Goal: Ask a question

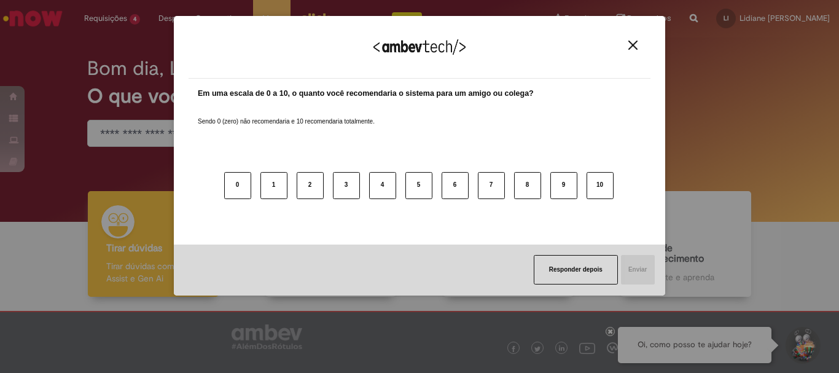
click at [630, 47] on img "Close" at bounding box center [632, 45] width 9 height 9
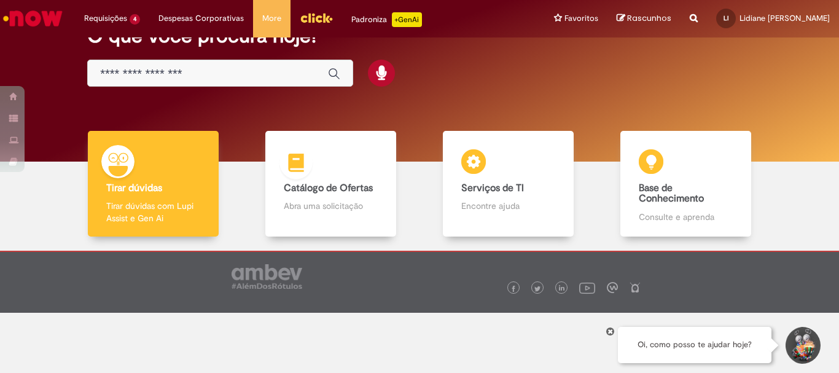
scroll to position [60, 0]
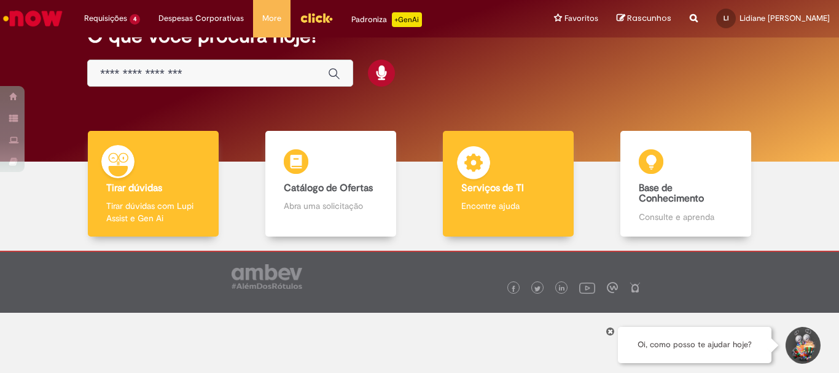
click at [550, 197] on div "Serviços de TI Serviços de TI Encontre ajuda" at bounding box center [508, 184] width 130 height 106
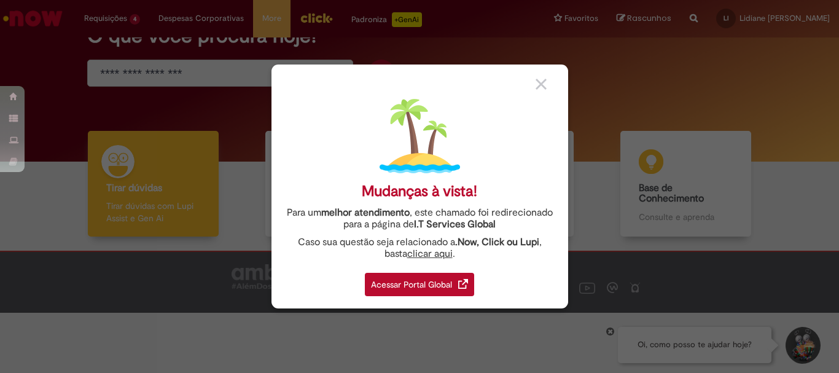
click at [442, 283] on div "Acessar Portal Global" at bounding box center [419, 284] width 109 height 23
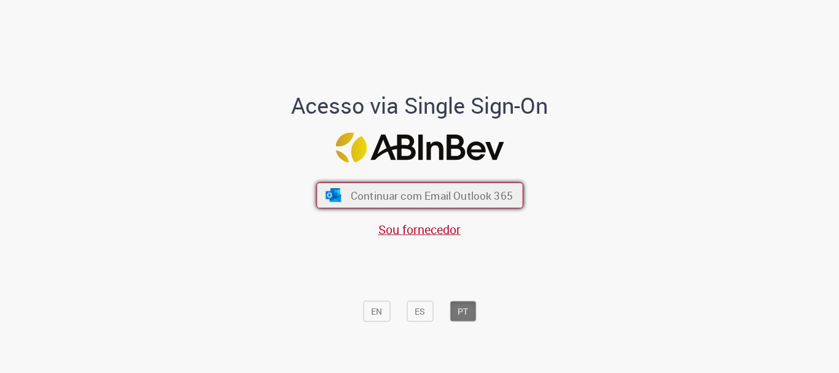
click at [476, 205] on button "Continuar com Email Outlook 365" at bounding box center [419, 195] width 207 height 26
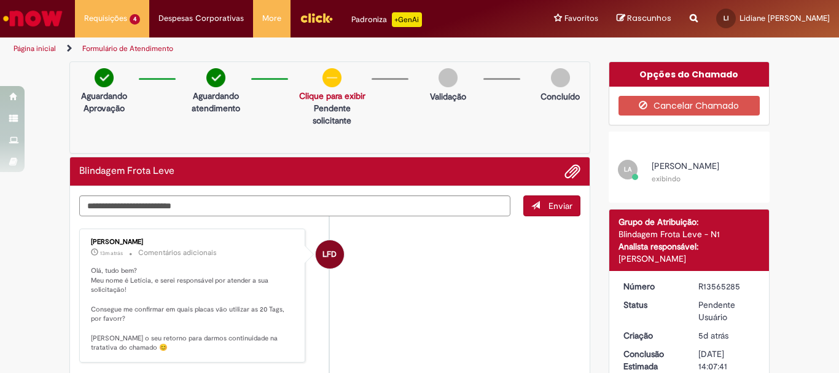
click at [324, 86] on img at bounding box center [331, 77] width 19 height 19
click at [327, 77] on img at bounding box center [331, 77] width 19 height 19
click at [321, 99] on link "Clique para exibir" at bounding box center [332, 95] width 66 height 11
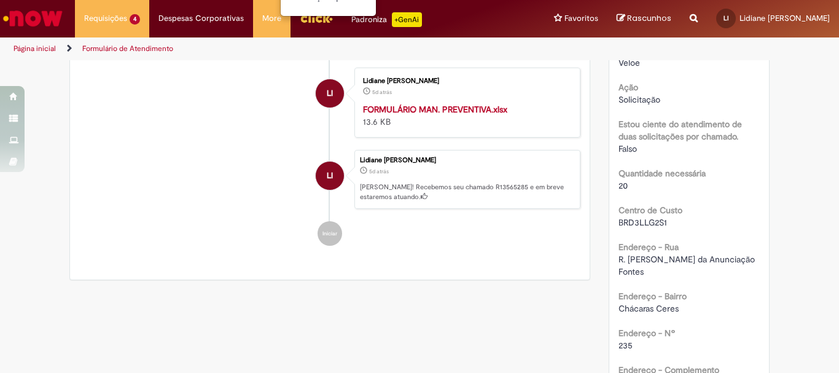
scroll to position [61, 0]
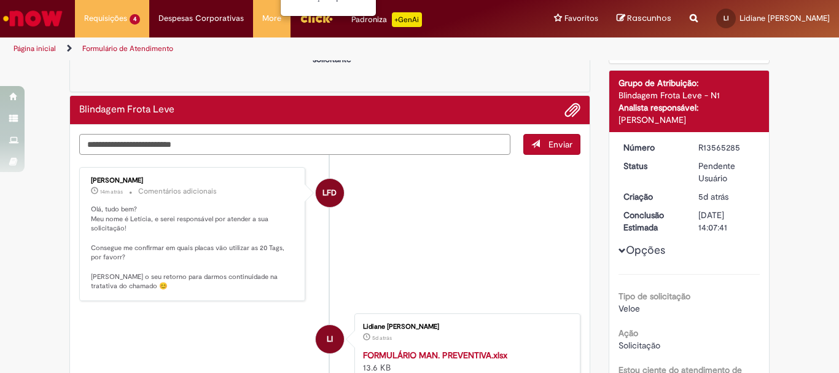
click at [208, 143] on textarea "Digite sua mensagem aqui..." at bounding box center [294, 144] width 431 height 21
type textarea "*"
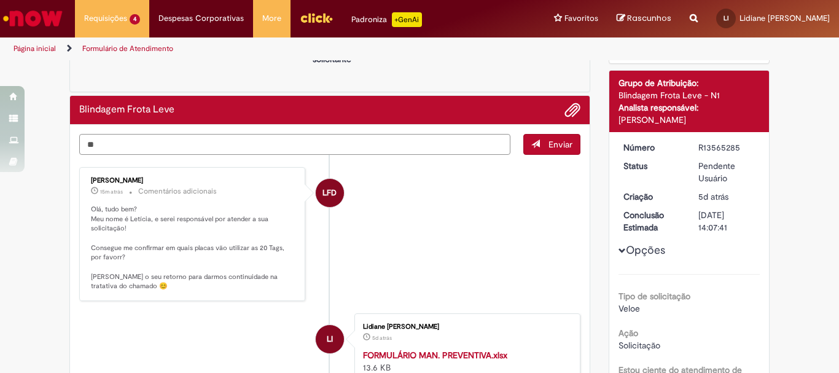
type textarea "*"
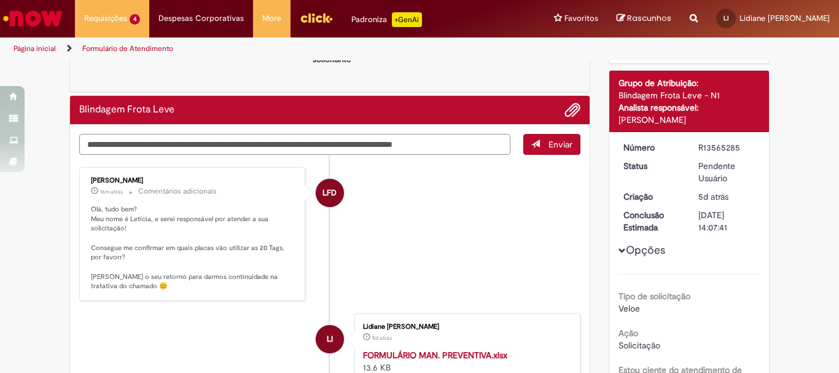
click at [131, 149] on textarea "**********" at bounding box center [294, 144] width 431 height 21
type textarea "**********"
click at [548, 147] on span "Enviar" at bounding box center [560, 144] width 24 height 11
click at [554, 141] on span "Enviar" at bounding box center [552, 144] width 57 height 21
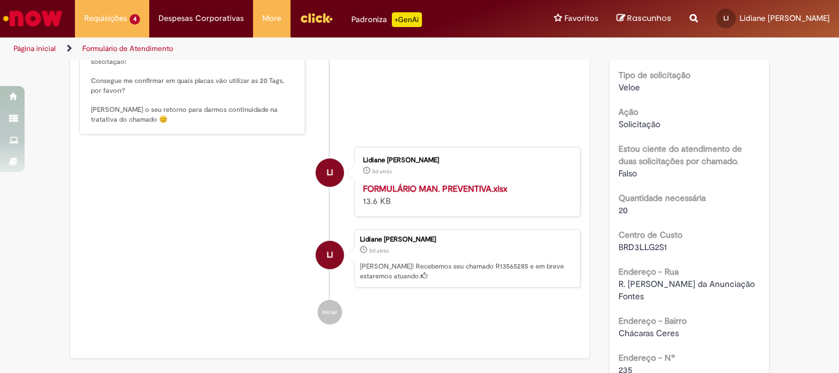
scroll to position [37, 0]
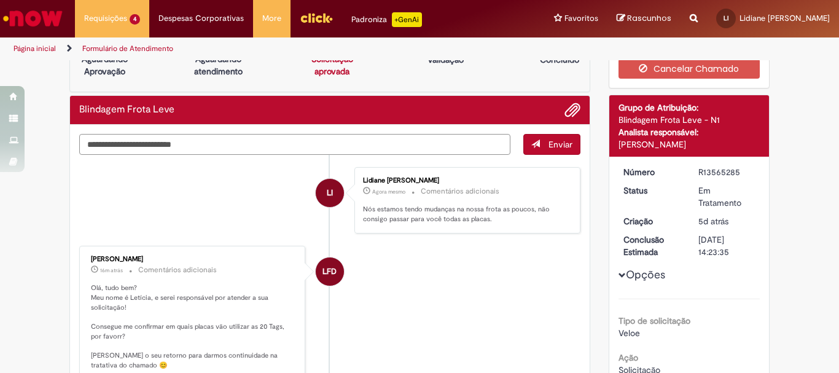
click at [318, 147] on textarea "Digite sua mensagem aqui..." at bounding box center [294, 144] width 431 height 21
type textarea "*"
click at [230, 142] on textarea "**********" at bounding box center [294, 144] width 431 height 21
type textarea "**********"
click at [531, 150] on button "Enviar" at bounding box center [551, 144] width 57 height 21
